Goal: Task Accomplishment & Management: Manage account settings

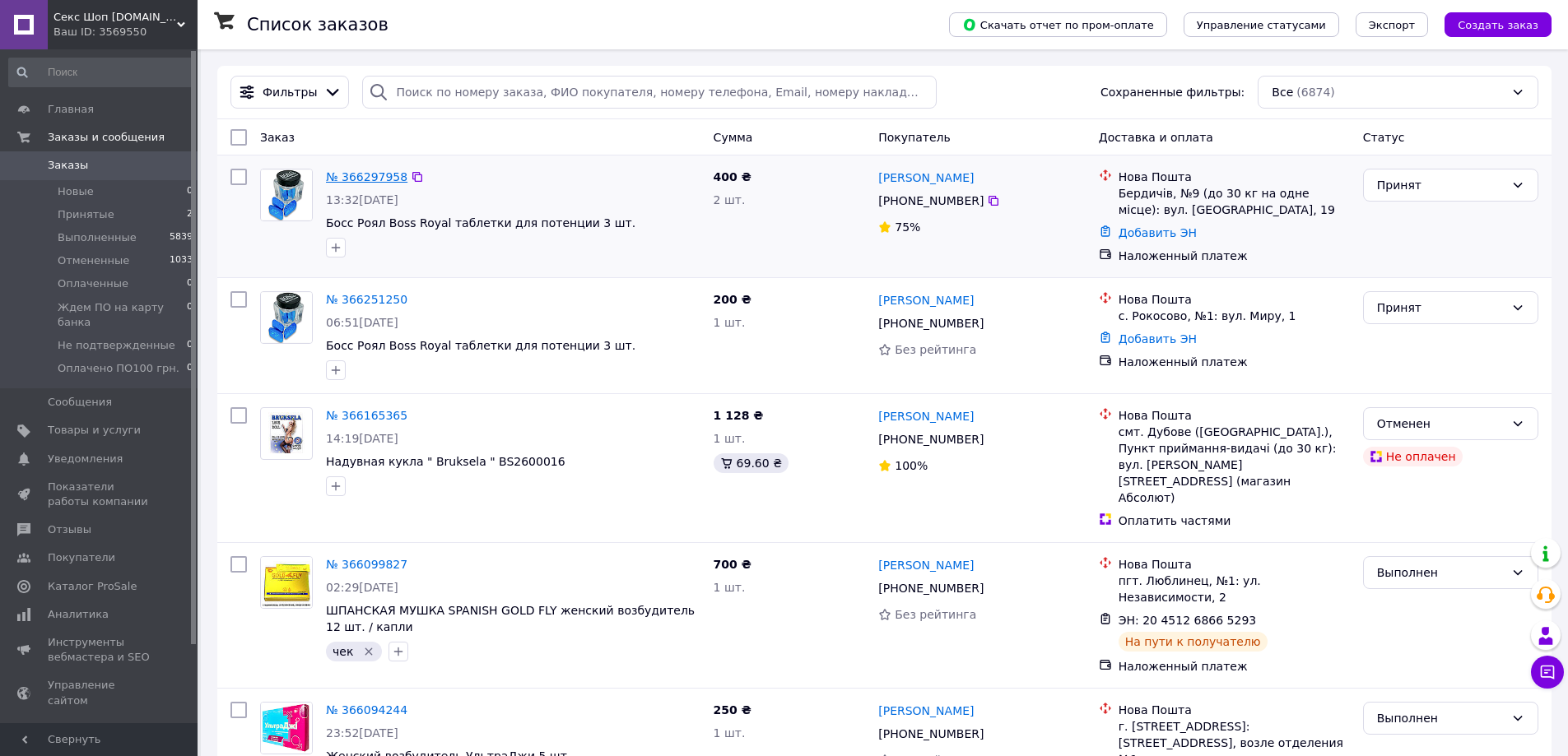
click at [374, 179] on link "№ 366297958" at bounding box center [366, 176] width 82 height 13
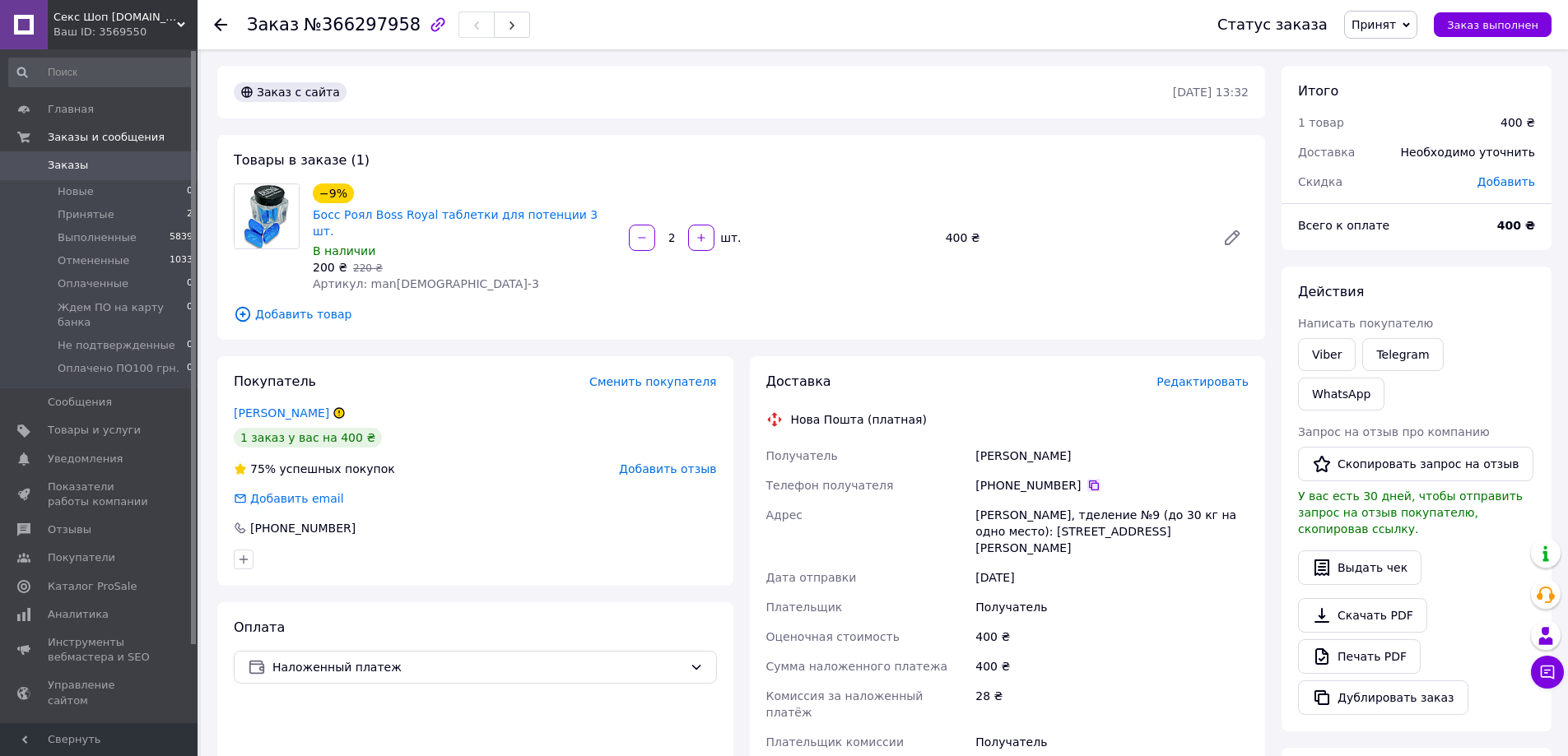
click at [1089, 480] on icon at bounding box center [1093, 484] width 10 height 10
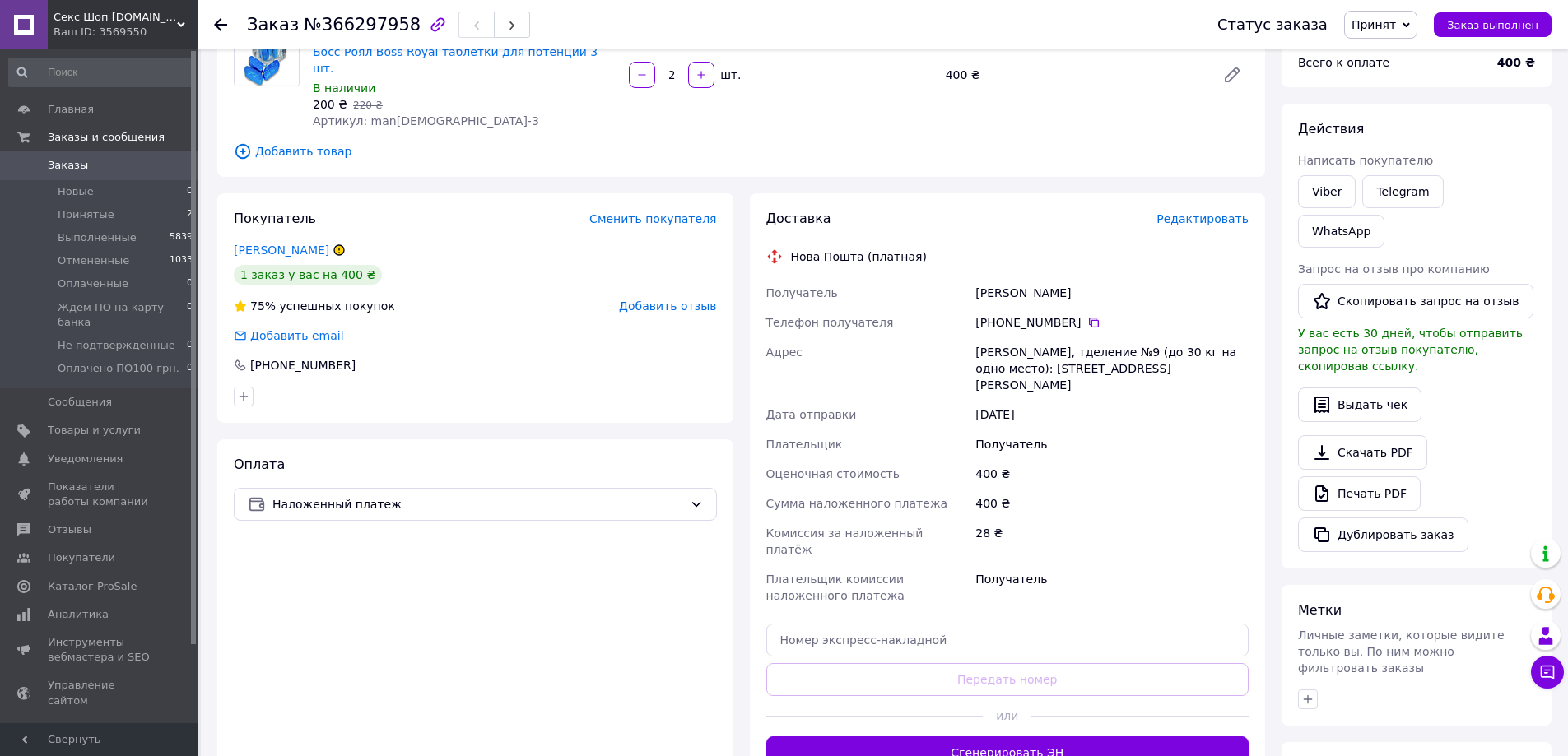
scroll to position [165, 0]
drag, startPoint x: 899, startPoint y: 572, endPoint x: 889, endPoint y: 592, distance: 22.4
paste input "20451269186221"
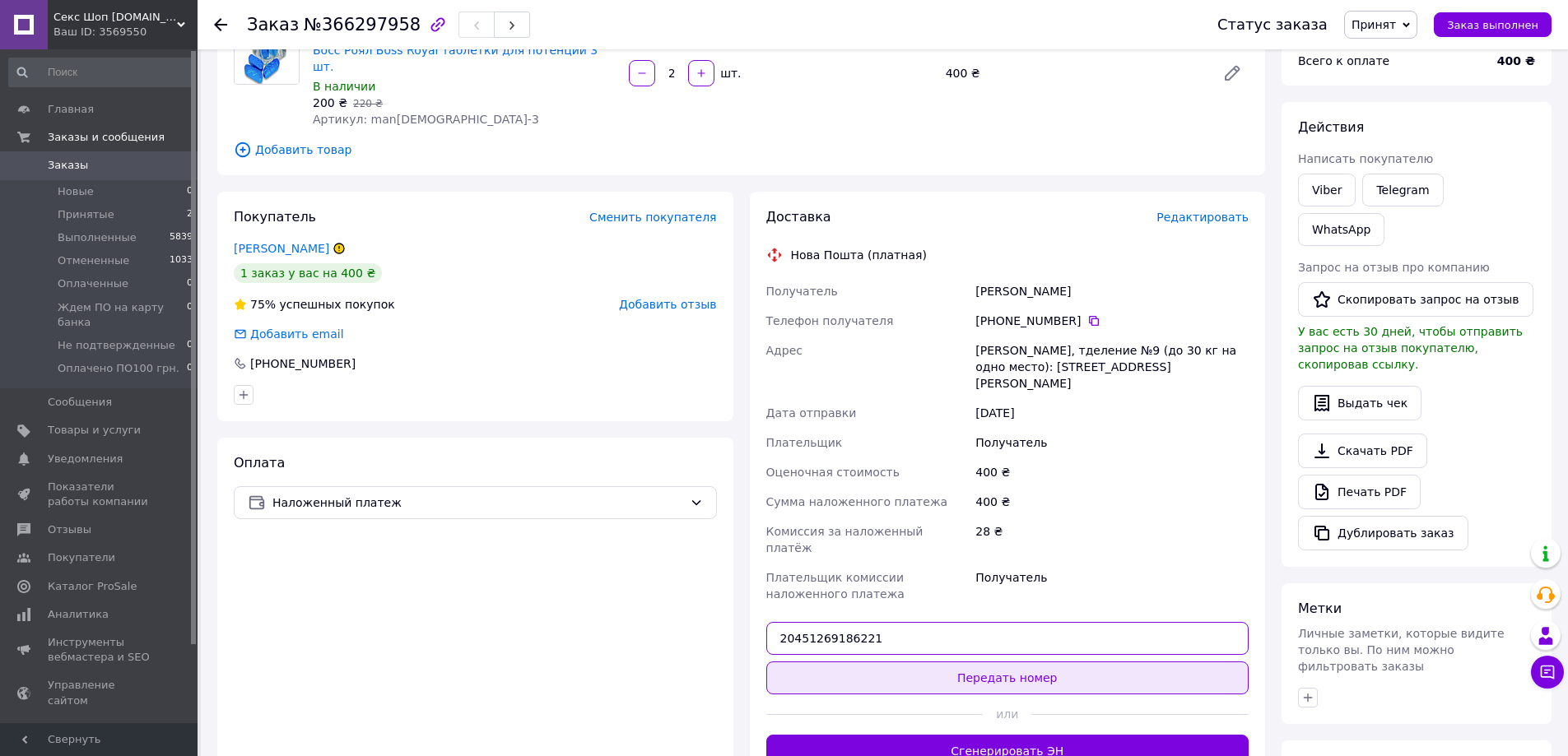
type input "20451269186221"
click at [1004, 661] on button "Передать номер" at bounding box center [1007, 678] width 483 height 33
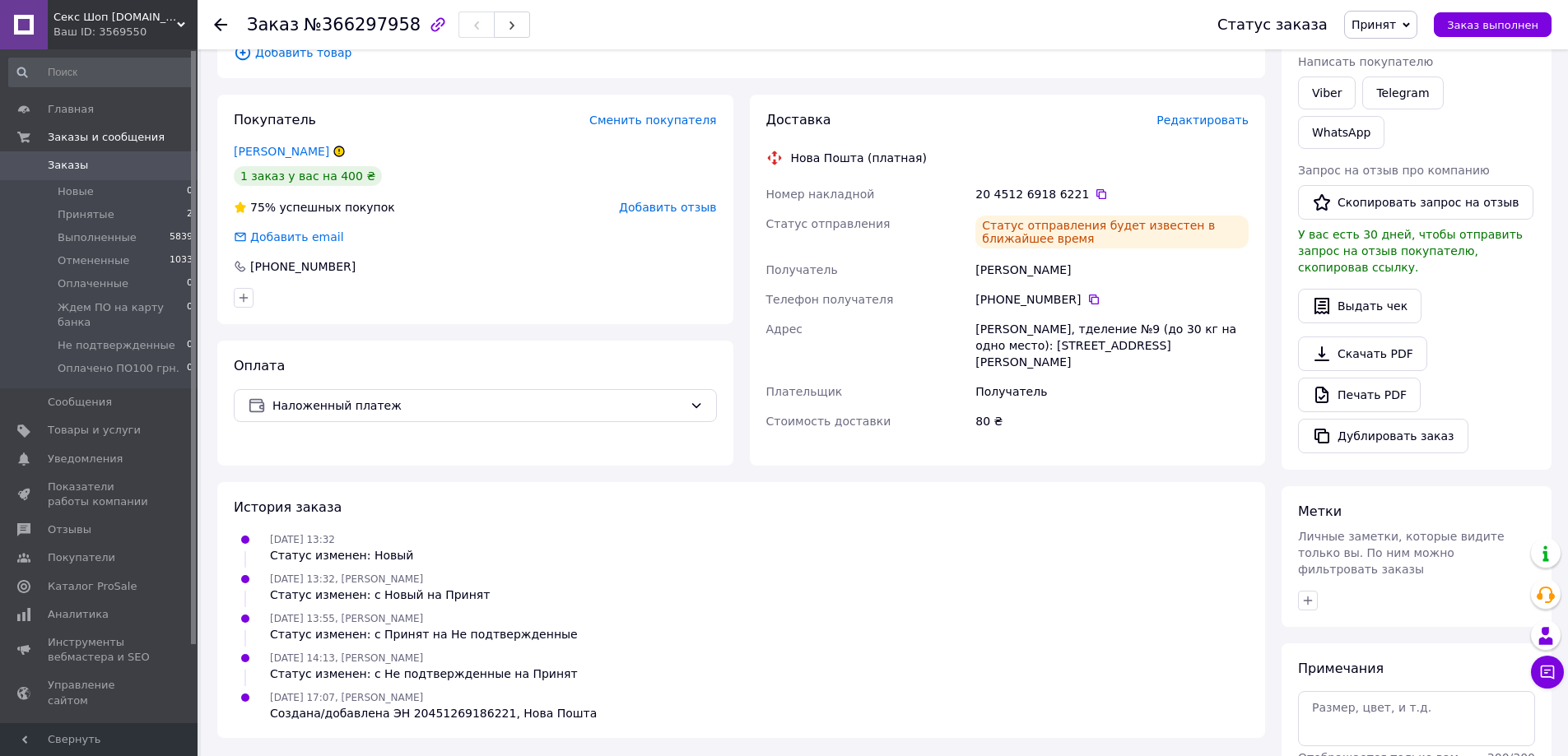
scroll to position [311, 0]
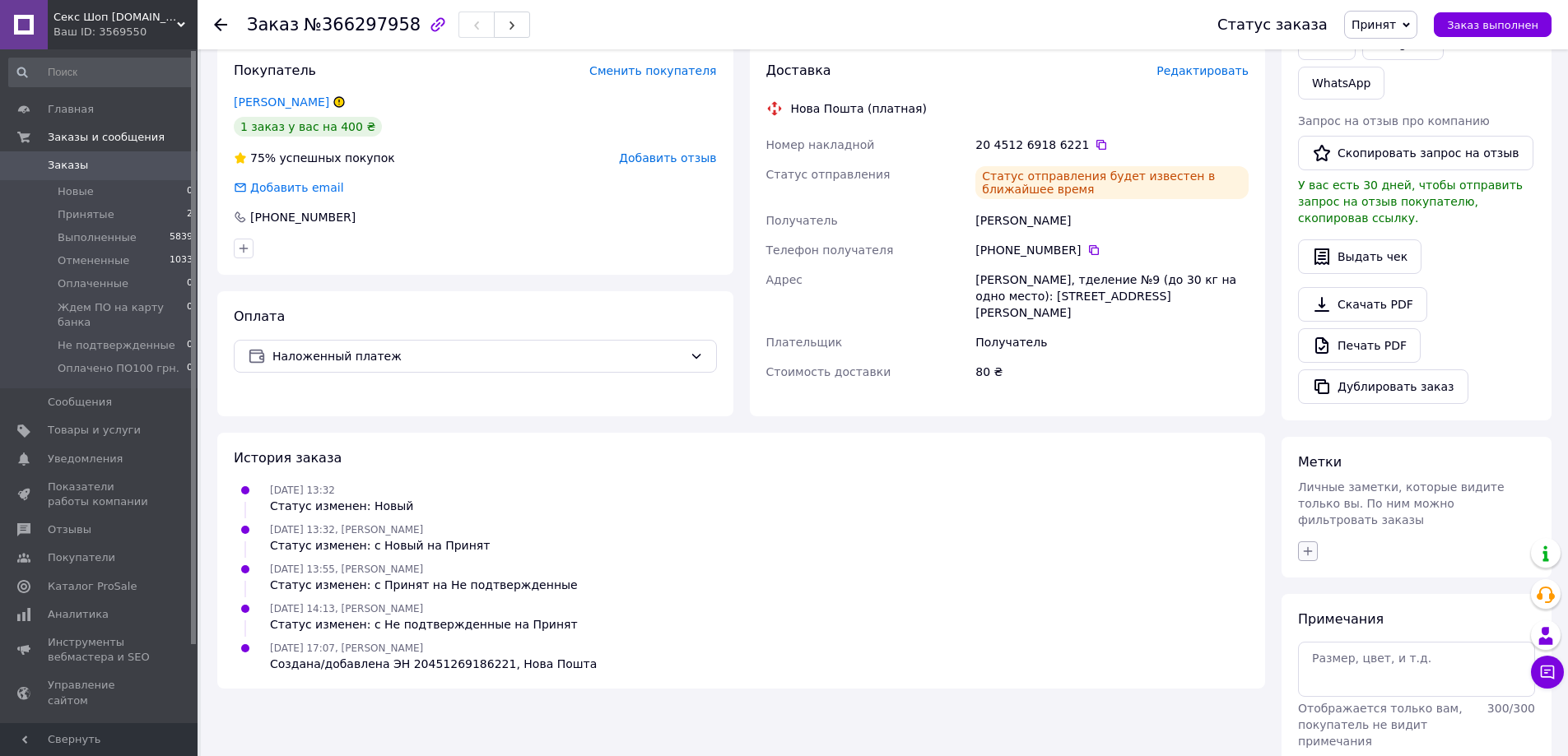
click at [1303, 545] on icon "button" at bounding box center [1307, 551] width 13 height 13
drag, startPoint x: 1315, startPoint y: 597, endPoint x: 1341, endPoint y: 690, distance: 96.6
click at [1315, 670] on input "чек" at bounding box center [1312, 675] width 11 height 11
checkbox input "true"
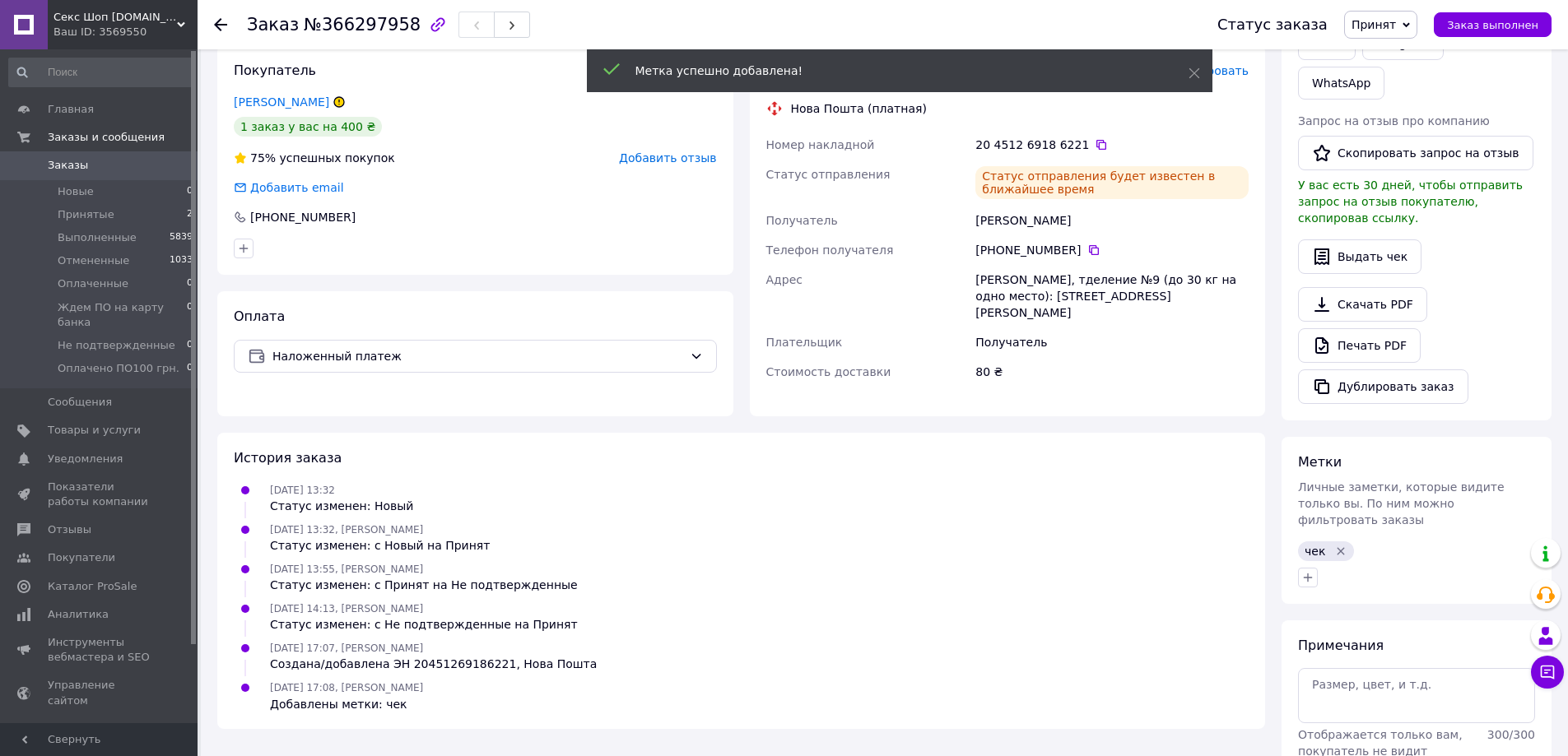
click at [222, 20] on icon at bounding box center [220, 25] width 13 height 13
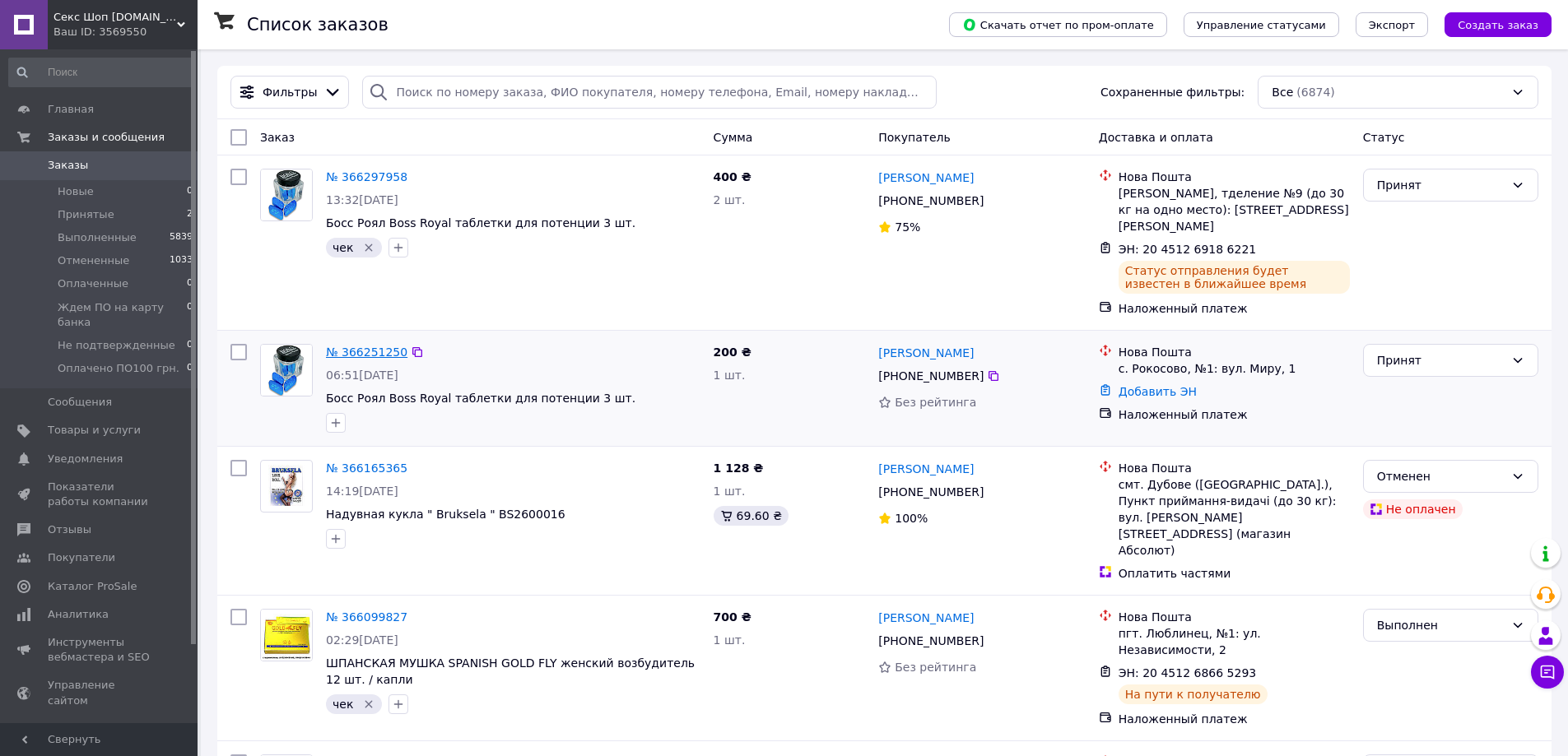
click at [366, 345] on link "№ 366251250" at bounding box center [366, 351] width 82 height 13
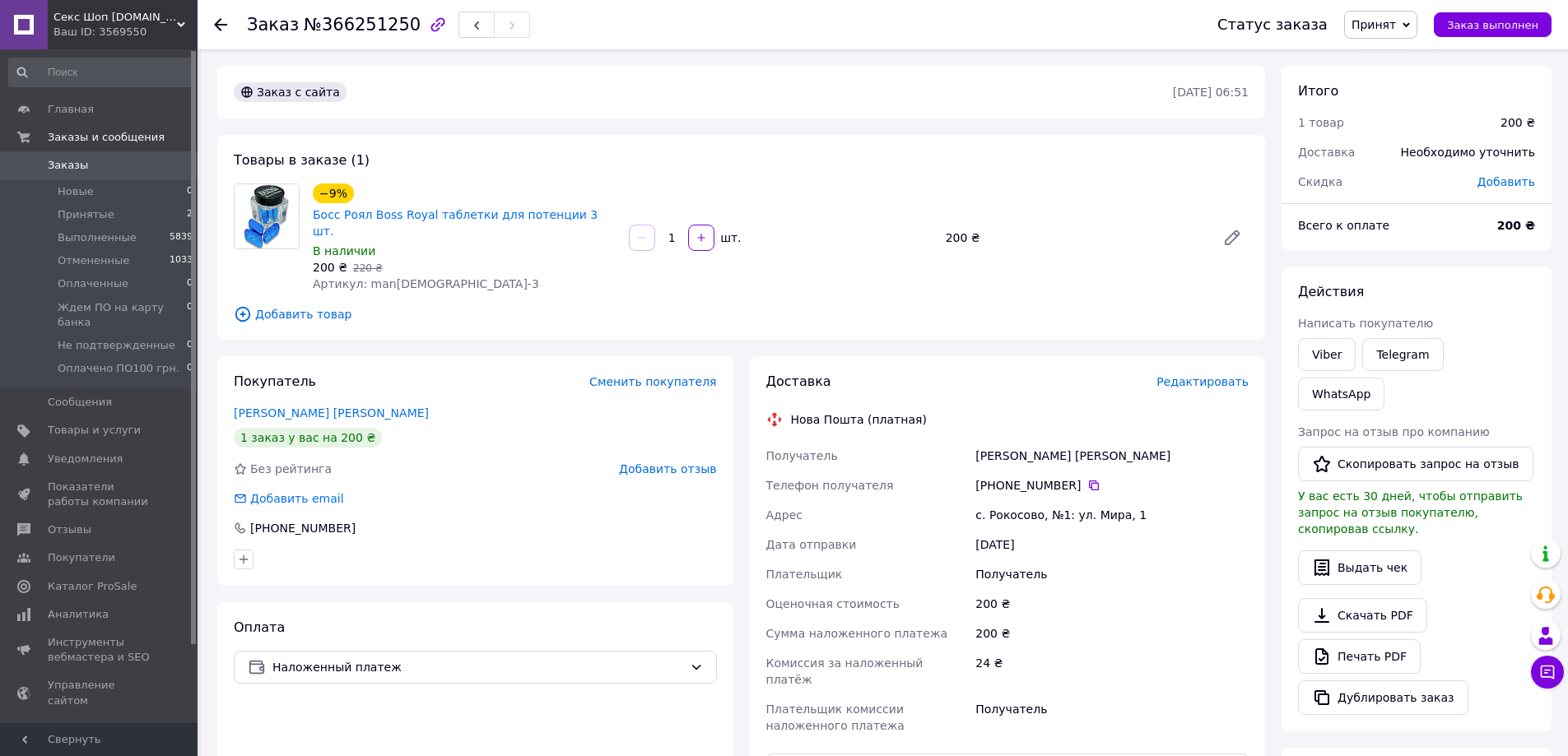
drag, startPoint x: 1085, startPoint y: 467, endPoint x: 1031, endPoint y: 511, distance: 69.7
click at [1087, 478] on icon at bounding box center [1093, 484] width 13 height 13
paste input "20451269186966"
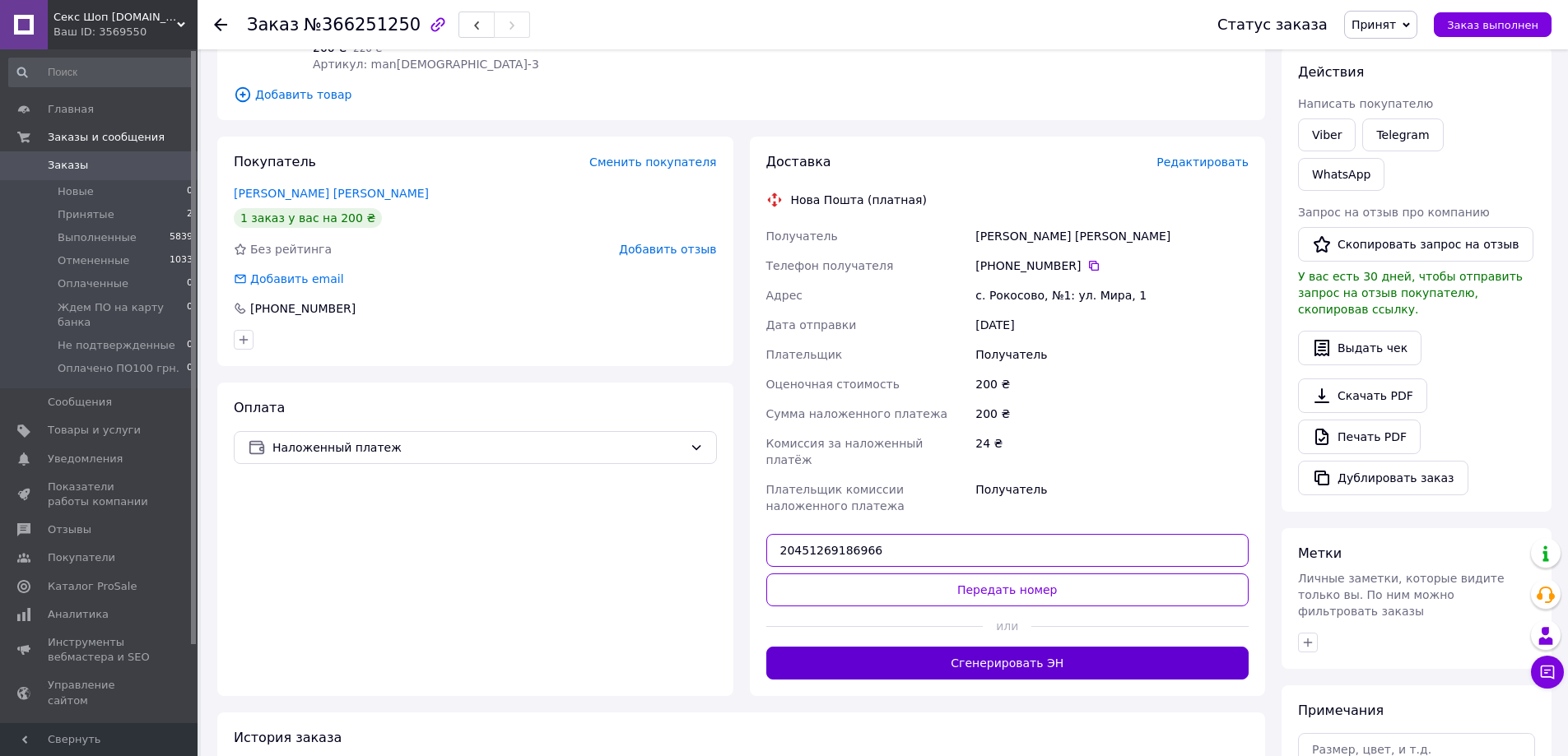
scroll to position [247, 0]
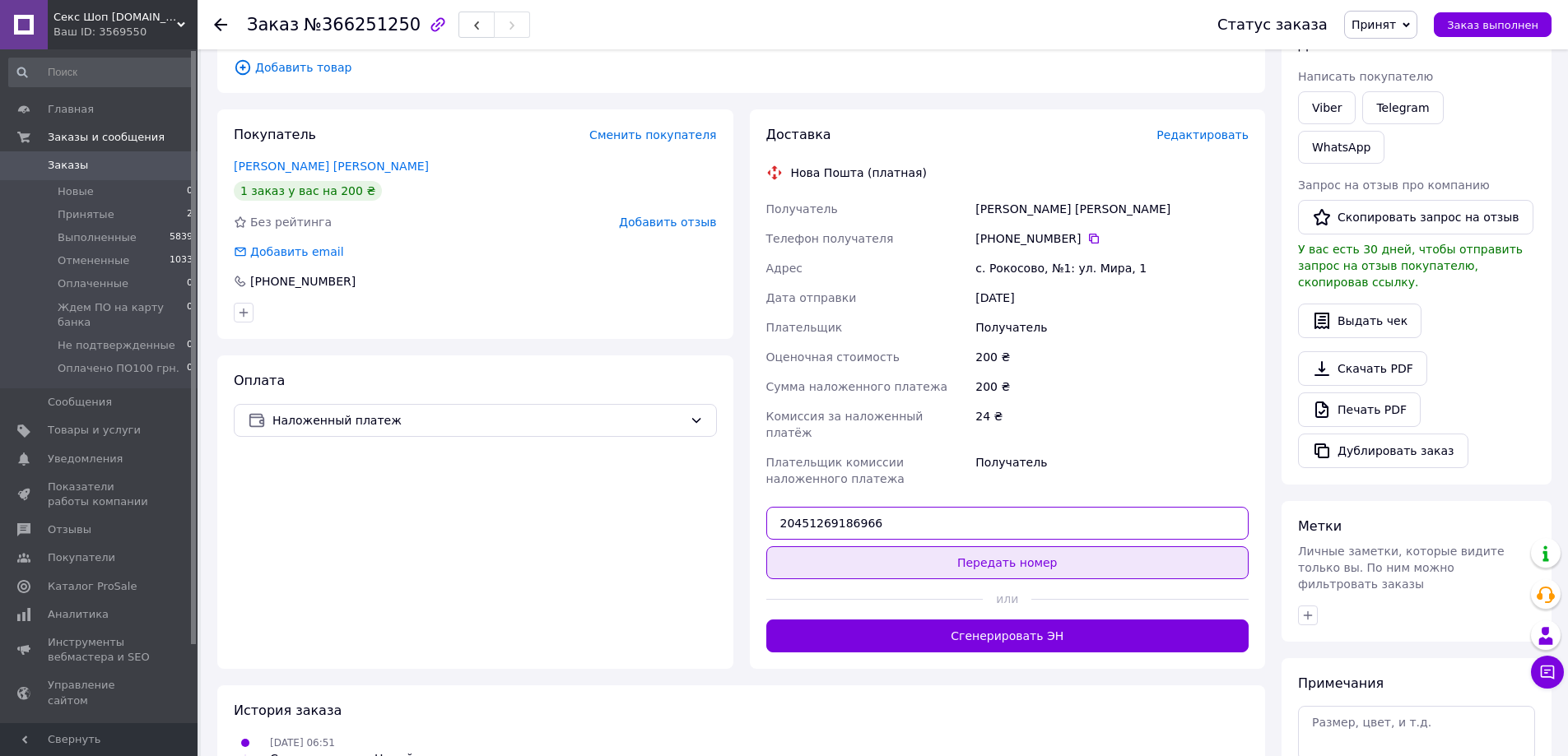
type input "20451269186966"
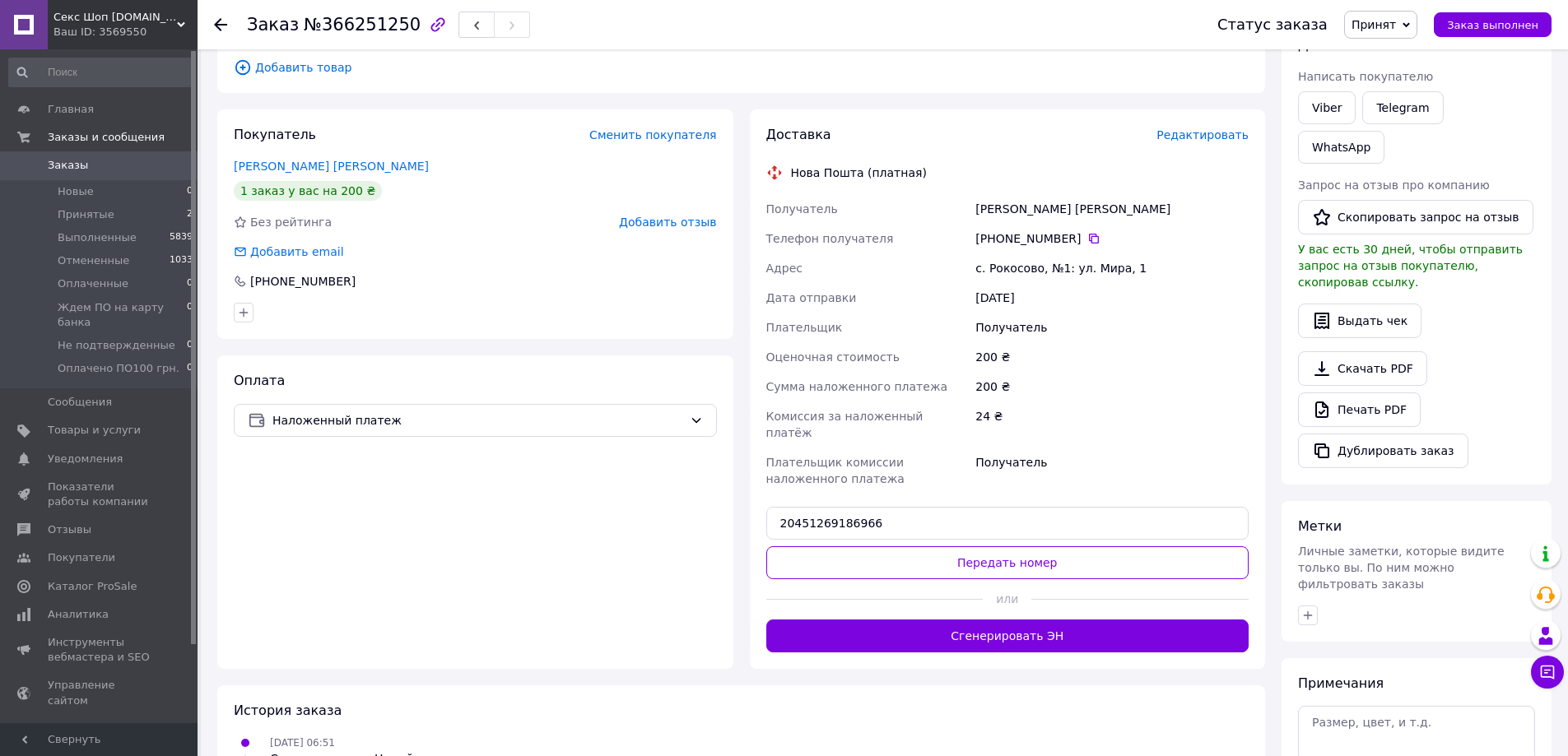
drag, startPoint x: 1032, startPoint y: 529, endPoint x: 944, endPoint y: 519, distance: 88.6
click at [1032, 546] on button "Передать номер" at bounding box center [1007, 562] width 483 height 33
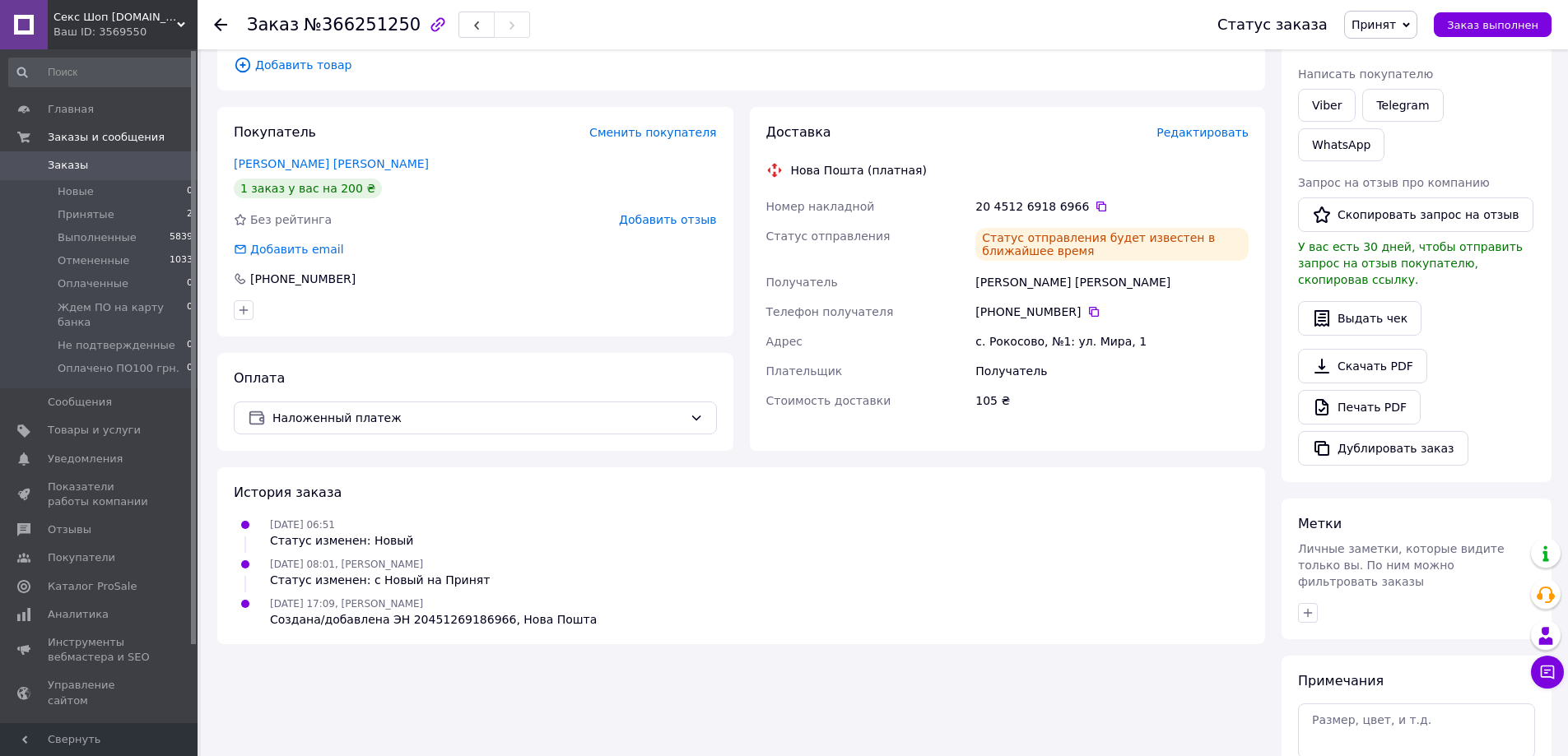
scroll to position [311, 0]
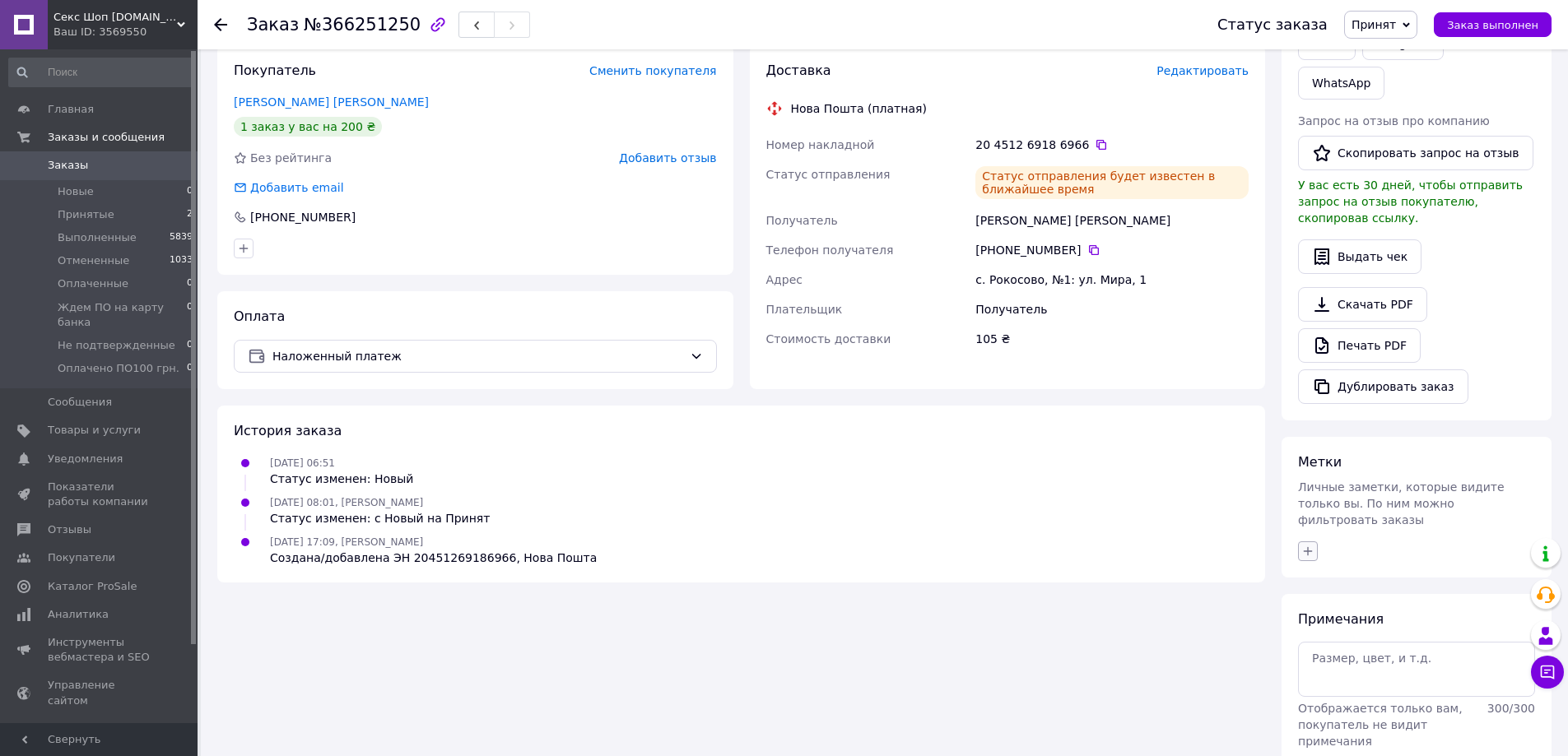
click at [1310, 541] on button "button" at bounding box center [1308, 551] width 20 height 20
drag, startPoint x: 1308, startPoint y: 598, endPoint x: 1355, endPoint y: 708, distance: 119.6
click at [1309, 670] on input "чек" at bounding box center [1312, 675] width 11 height 11
checkbox input "true"
drag, startPoint x: 1379, startPoint y: 737, endPoint x: 1330, endPoint y: 710, distance: 55.9
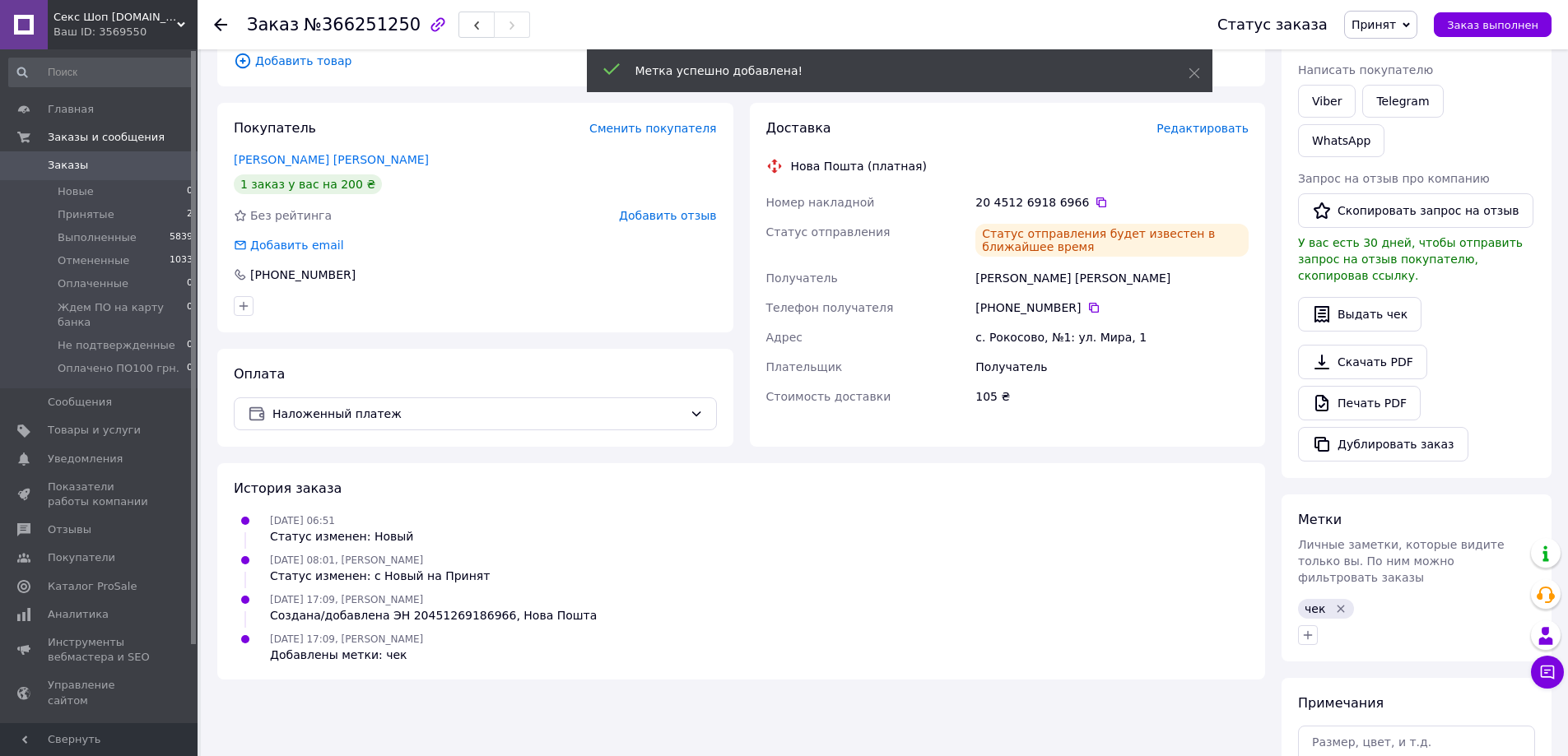
scroll to position [0, 0]
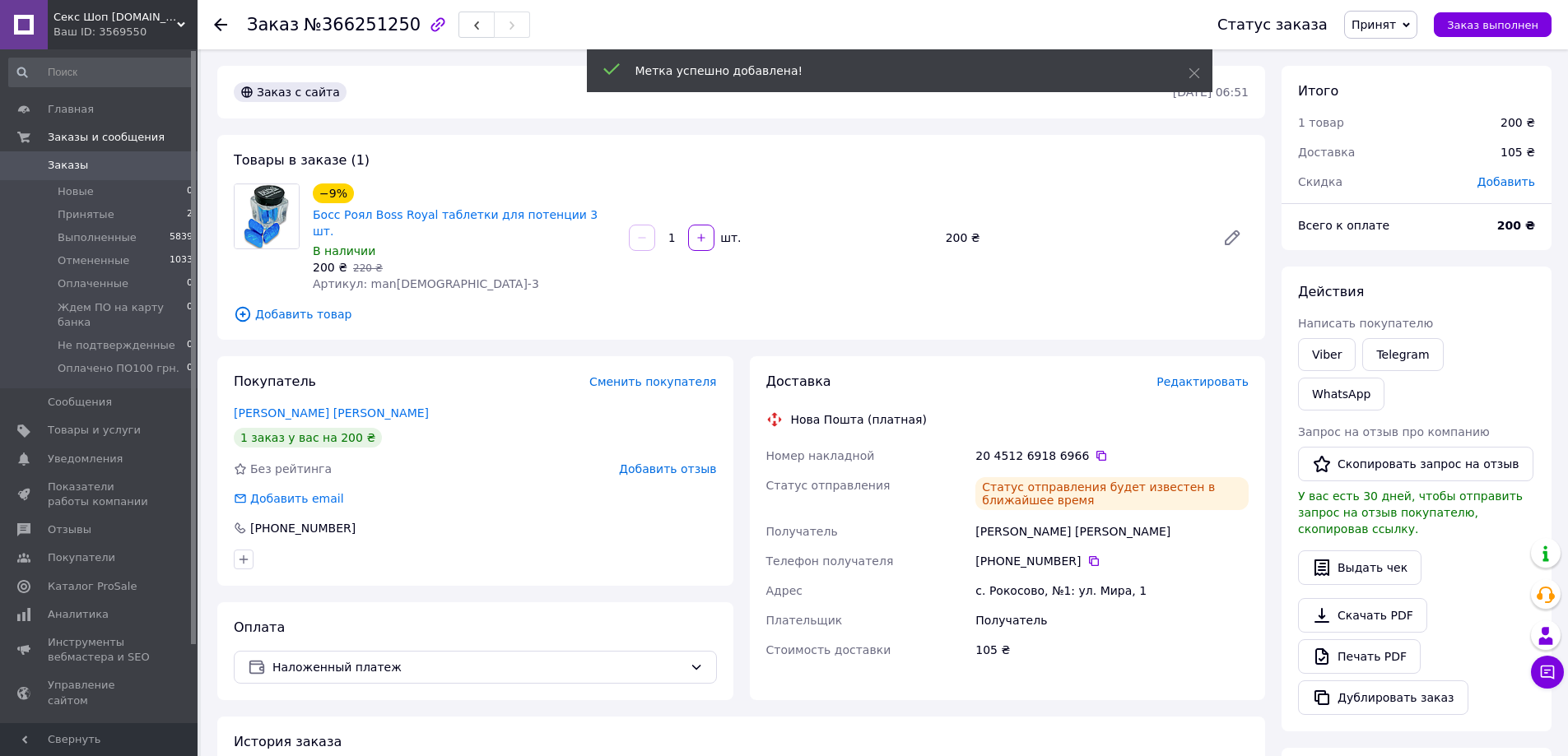
click at [220, 25] on use at bounding box center [220, 25] width 13 height 13
